Goal: Find specific page/section: Find specific page/section

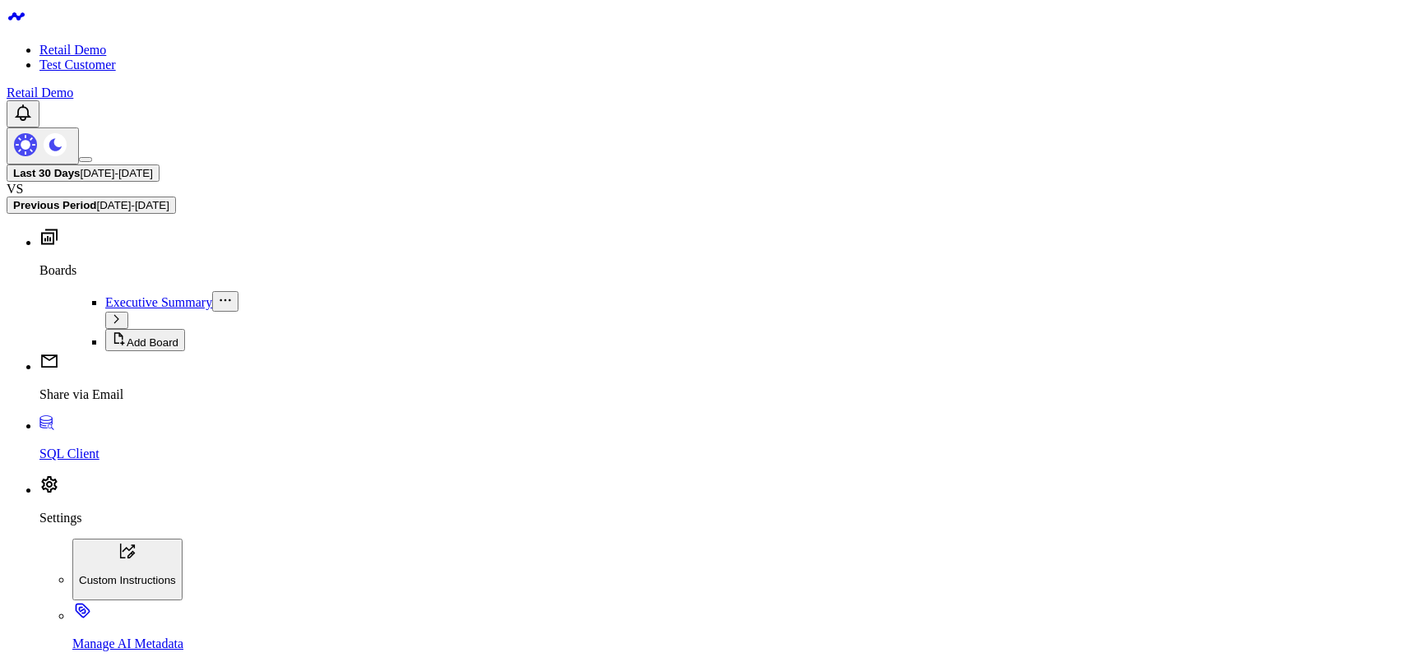
click at [98, 68] on link "Test Customer" at bounding box center [77, 65] width 76 height 14
